Goal: Obtain resource: Obtain resource

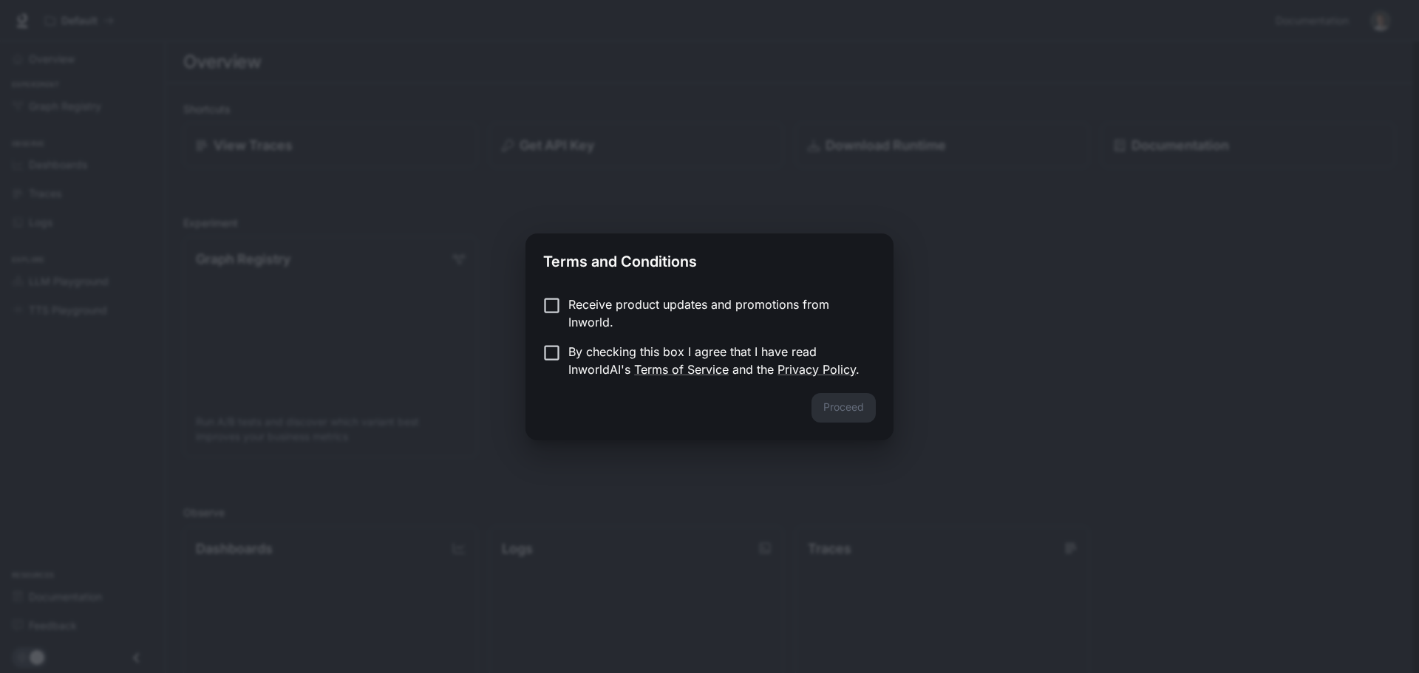
click at [614, 351] on p "By checking this box I agree that I have read InworldAI's Terms of Service and …" at bounding box center [716, 360] width 296 height 35
click at [825, 401] on button "Proceed" at bounding box center [844, 408] width 64 height 30
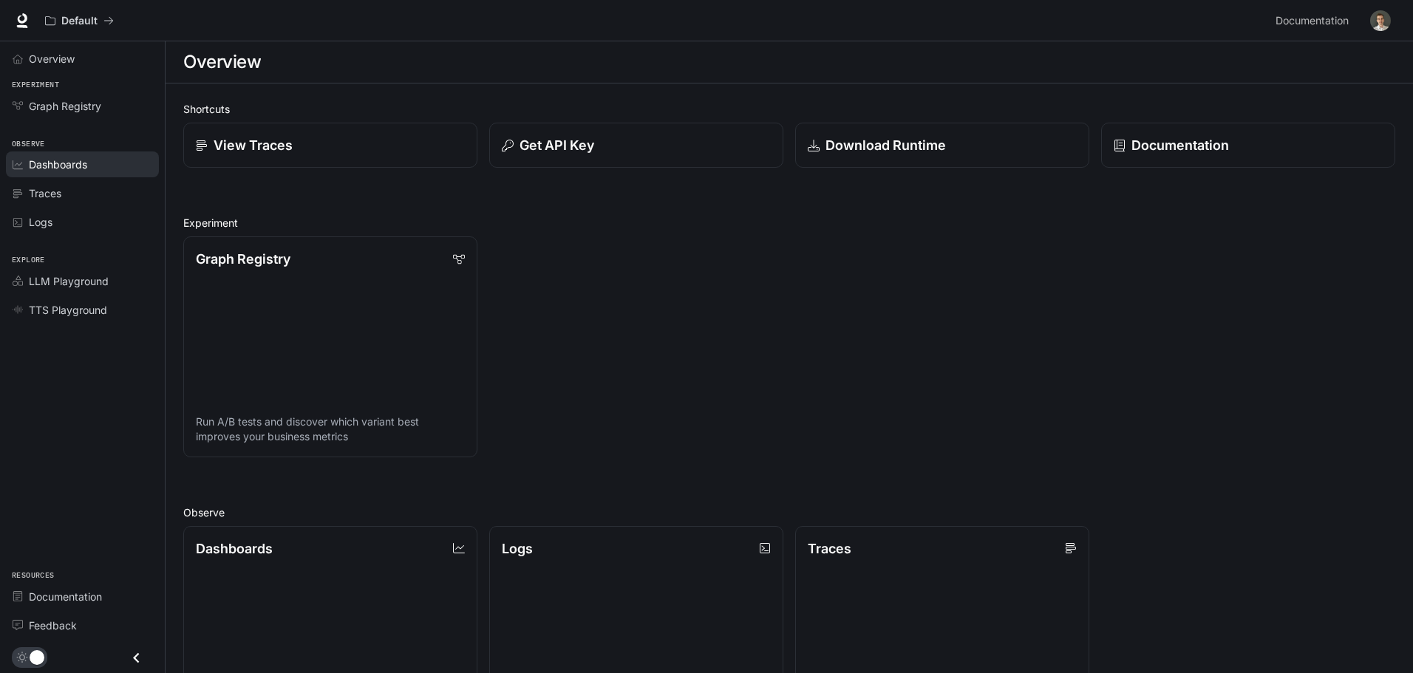
click at [81, 160] on span "Dashboards" at bounding box center [58, 165] width 58 height 16
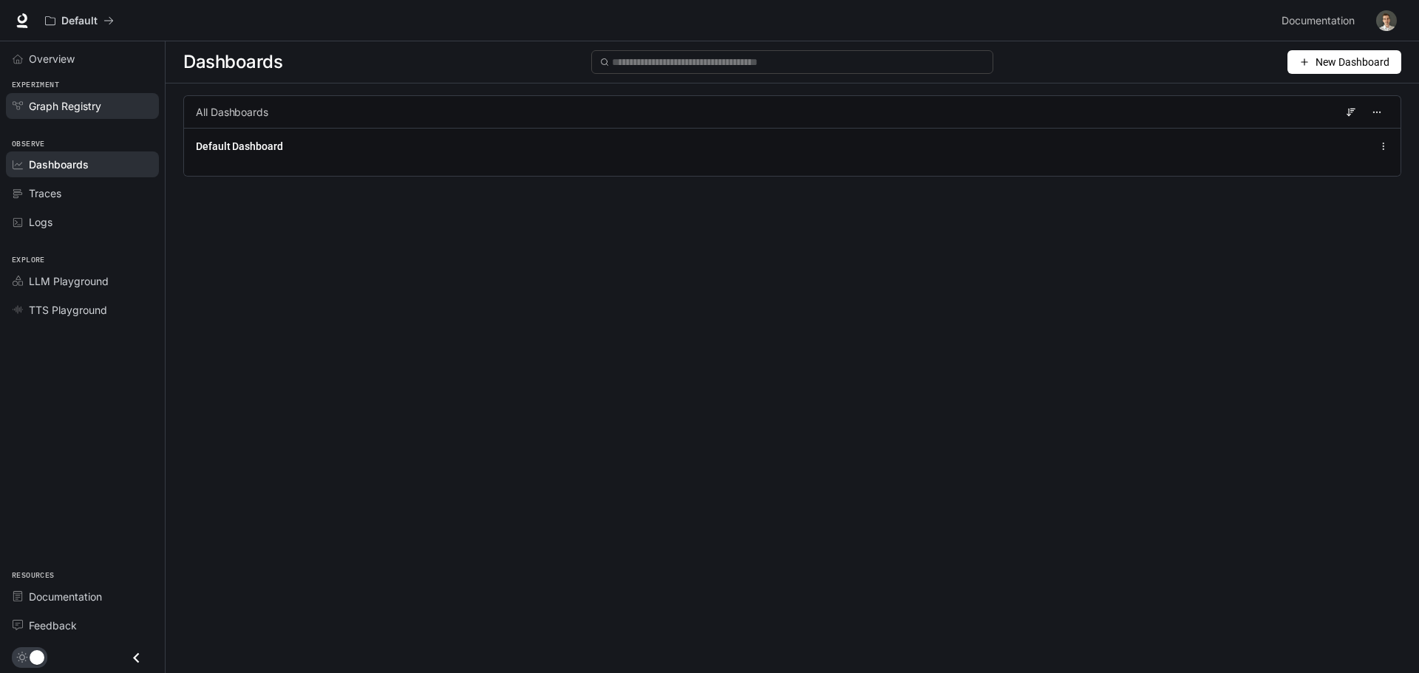
click at [80, 113] on span "Graph Registry" at bounding box center [65, 106] width 72 height 16
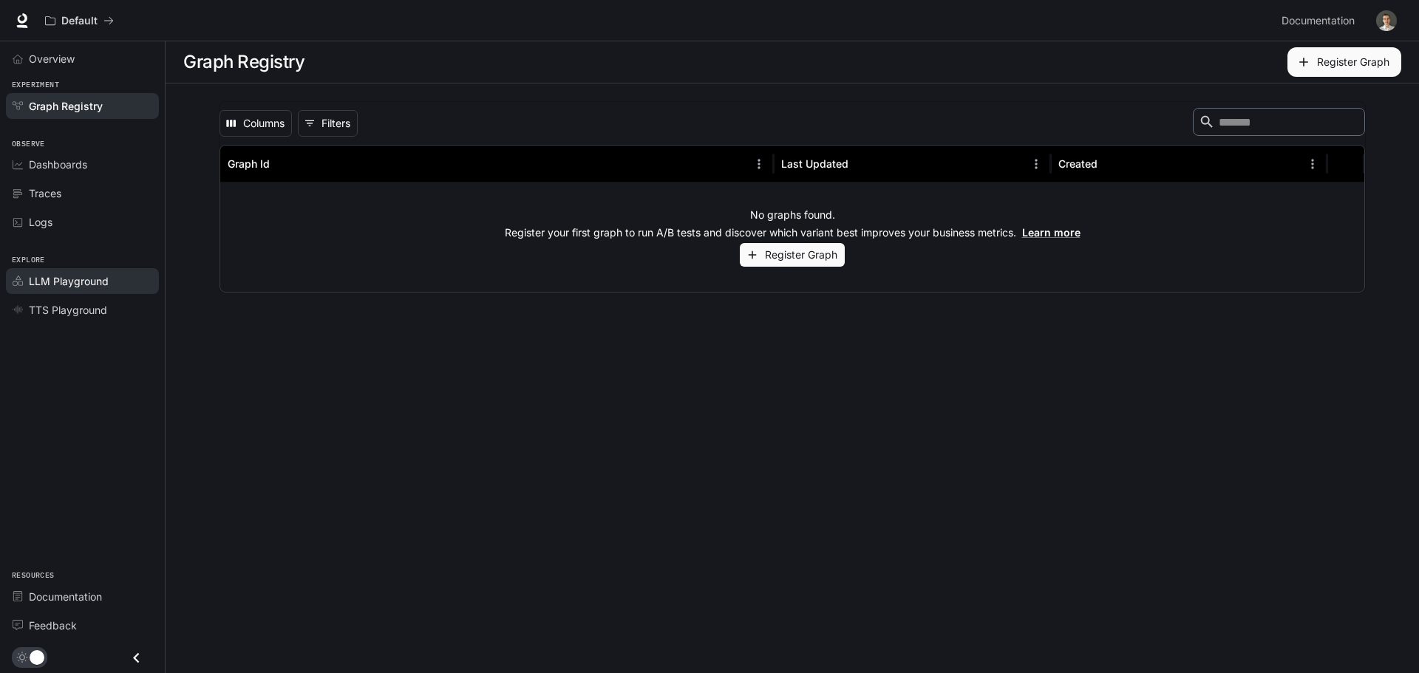
click at [66, 288] on span "LLM Playground" at bounding box center [69, 282] width 80 height 16
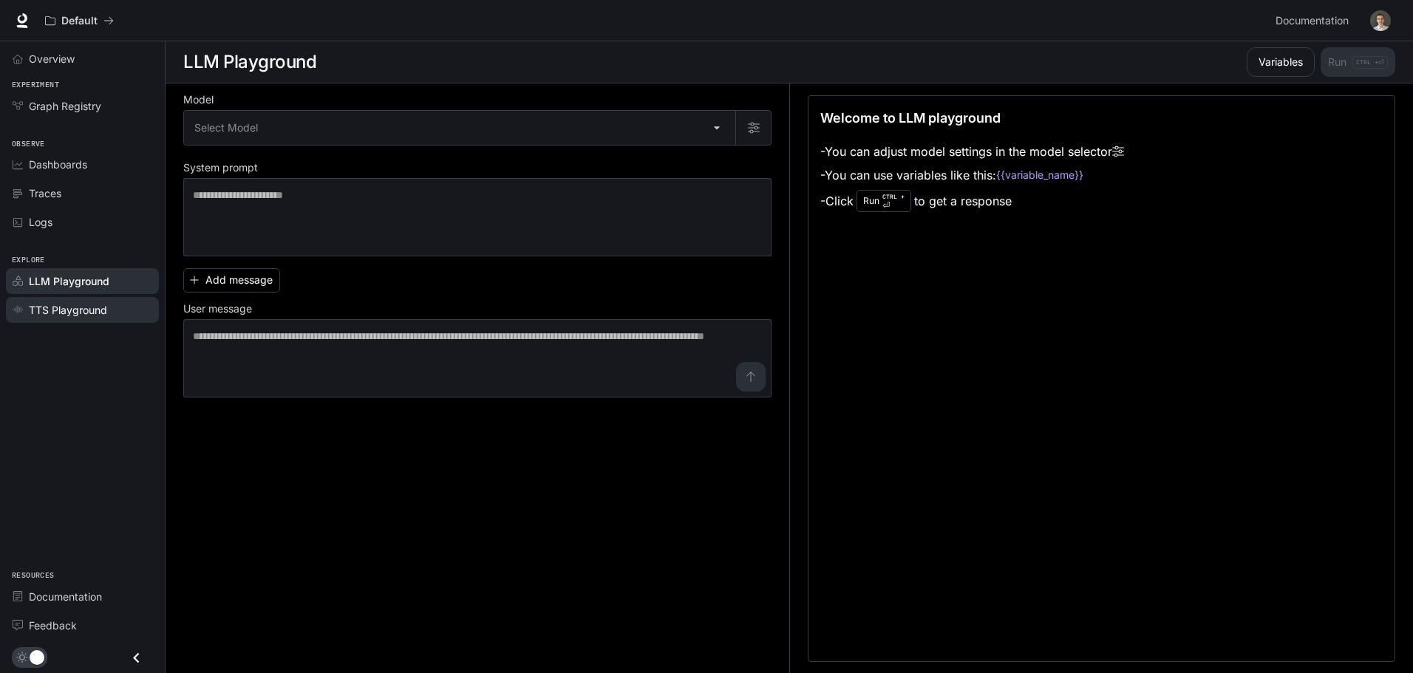
click at [71, 306] on span "TTS Playground" at bounding box center [68, 310] width 78 height 16
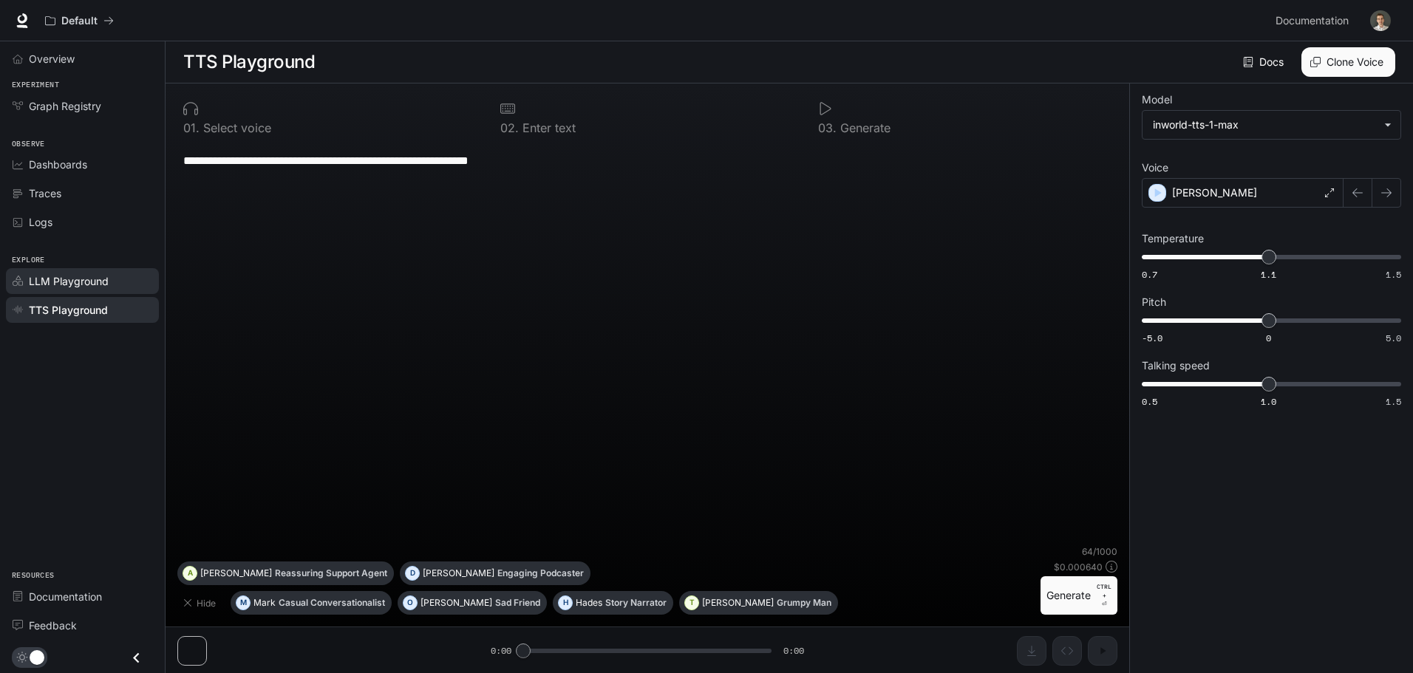
click at [85, 290] on link "LLM Playground" at bounding box center [82, 281] width 153 height 26
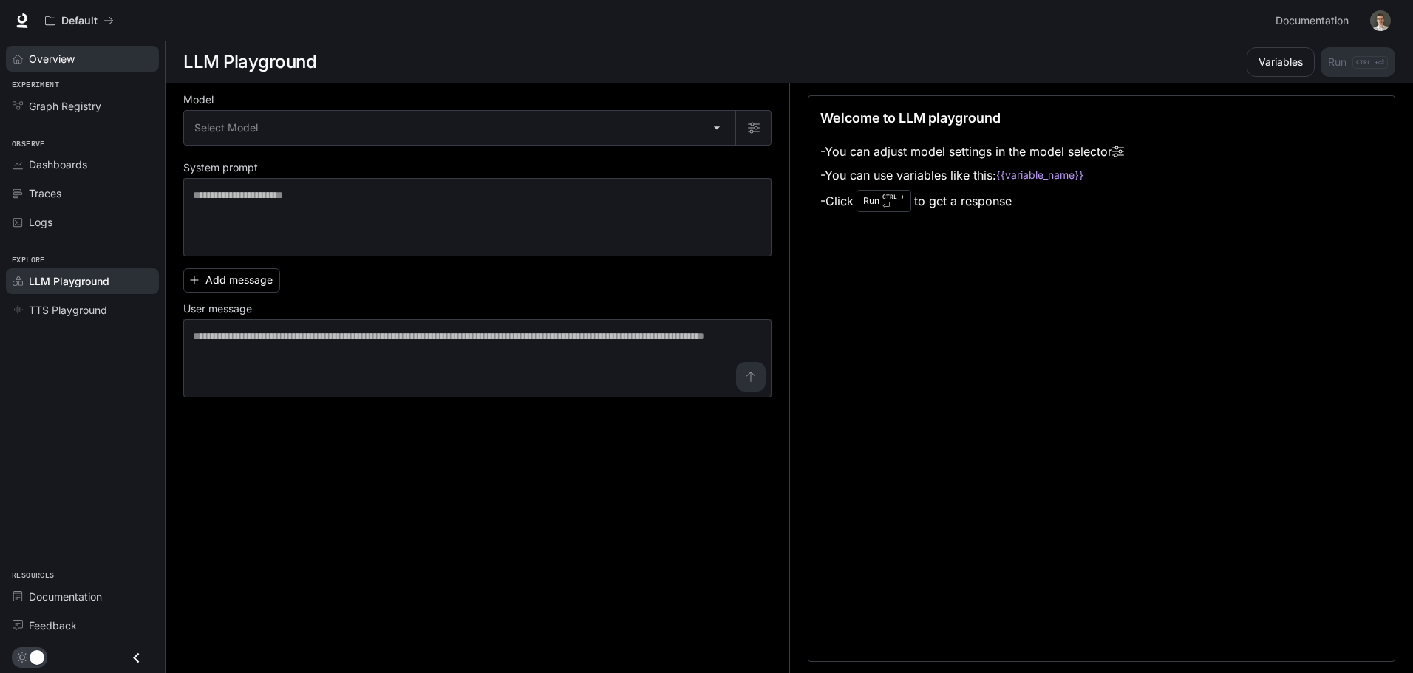
click at [69, 64] on span "Overview" at bounding box center [52, 59] width 46 height 16
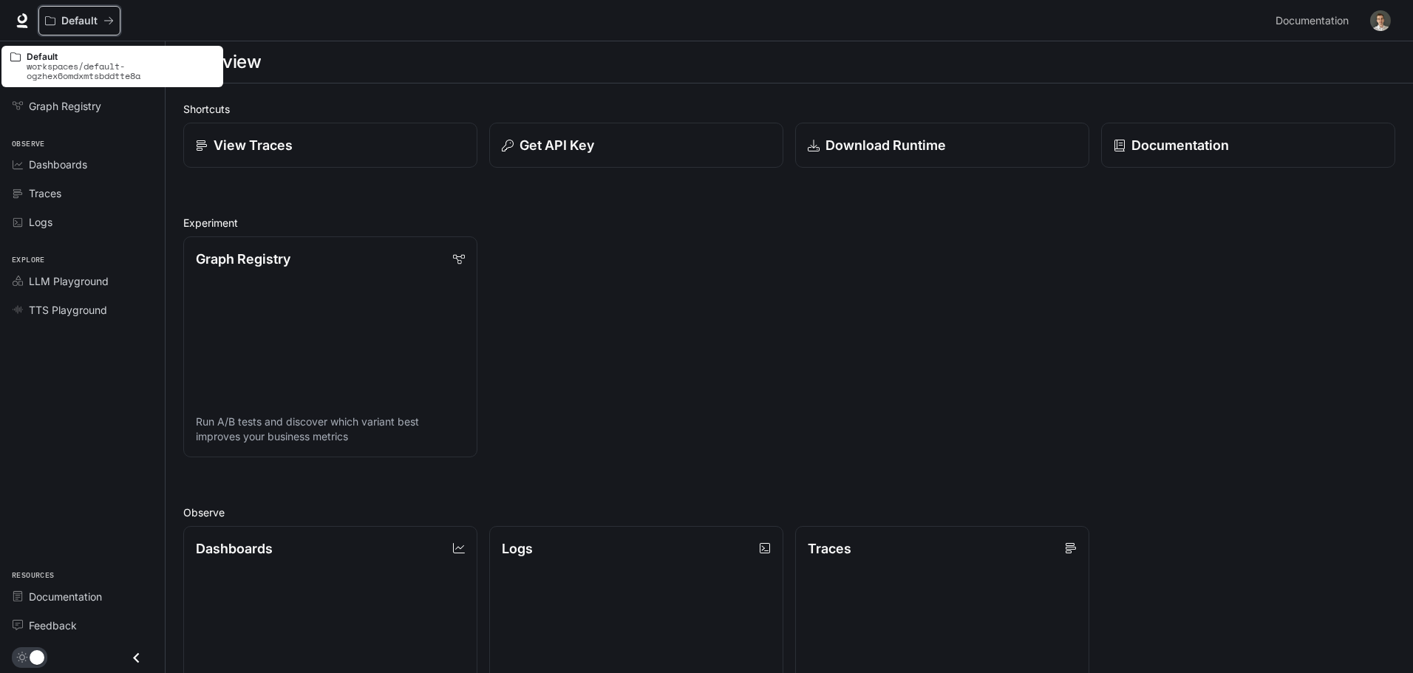
click at [91, 18] on p "Default" at bounding box center [79, 21] width 36 height 13
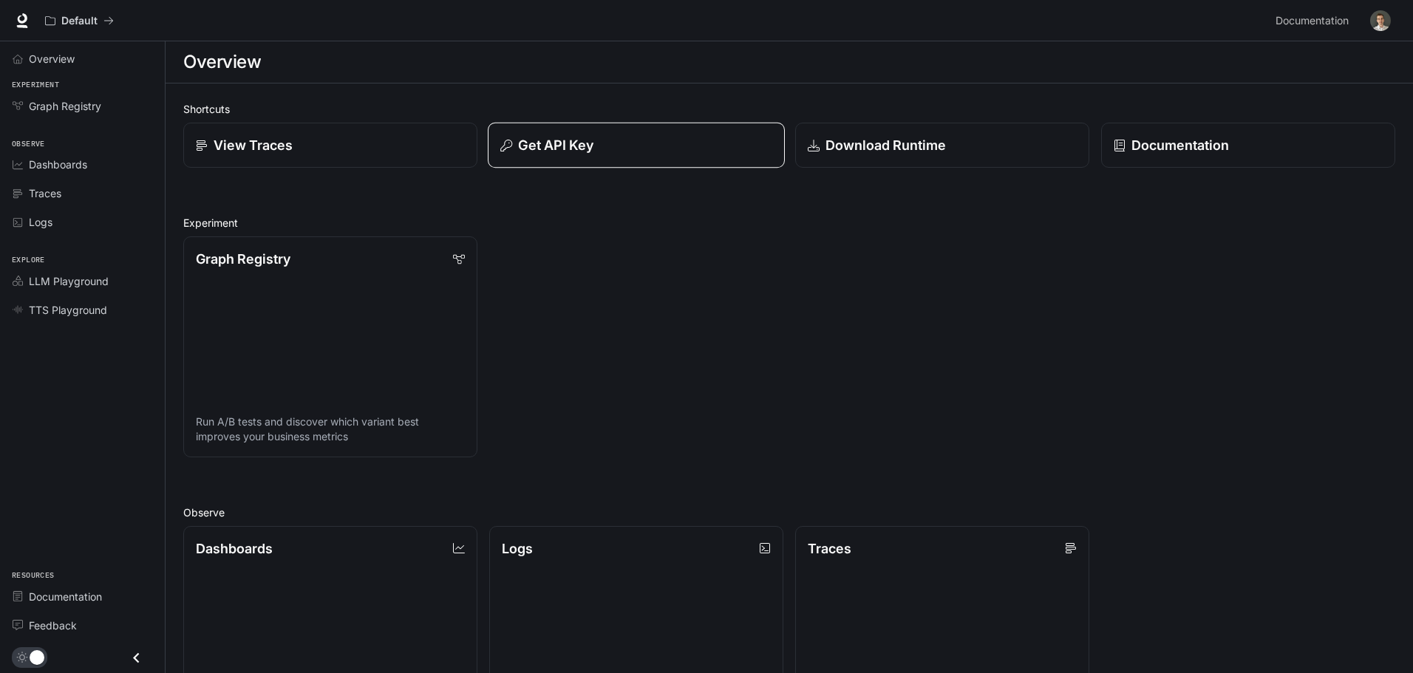
click at [610, 148] on div "Get API Key" at bounding box center [636, 145] width 272 height 20
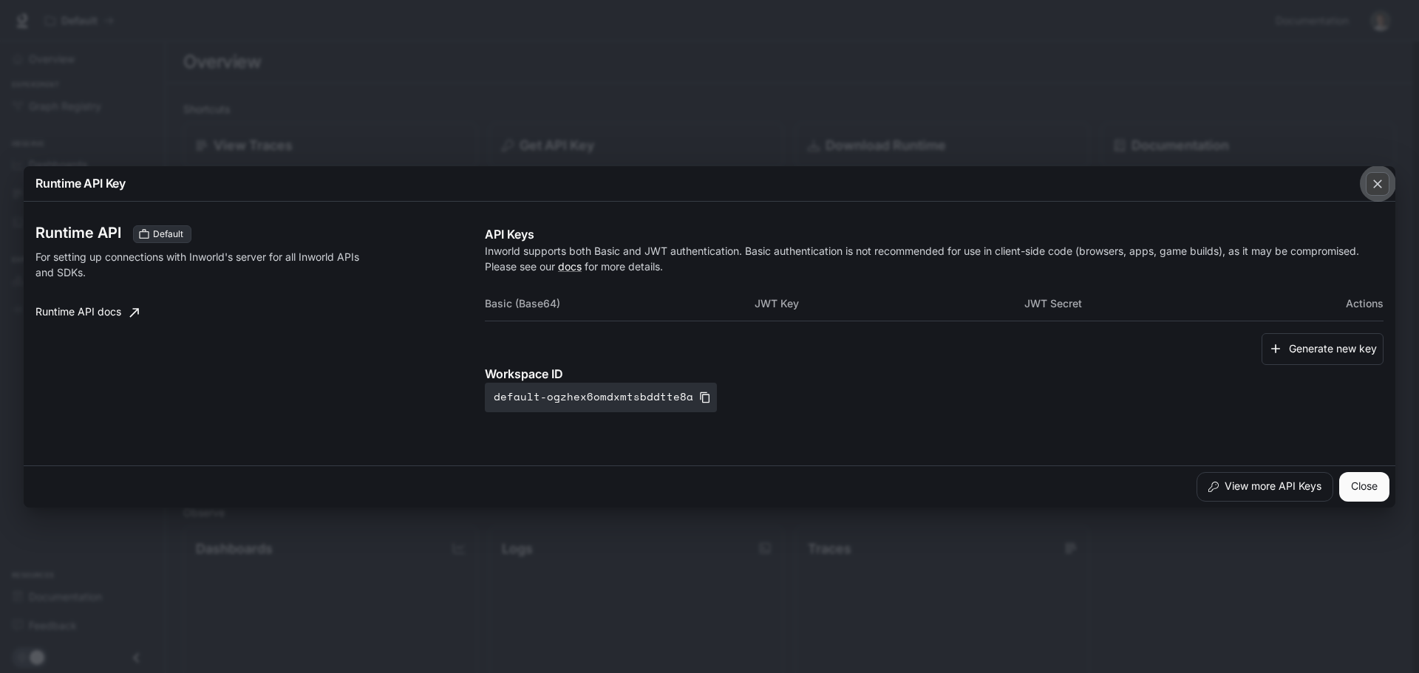
click at [1379, 191] on div "button" at bounding box center [1378, 184] width 24 height 24
